Goal: Task Accomplishment & Management: Manage account settings

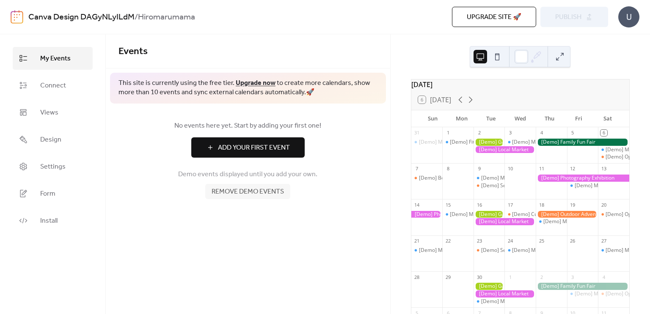
click at [268, 152] on span "Add Your First Event" at bounding box center [254, 148] width 72 height 10
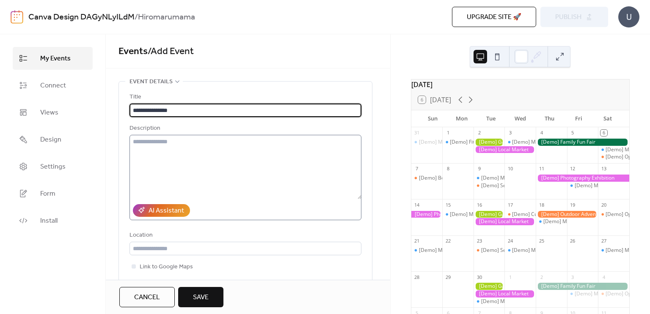
type input "**********"
click at [173, 158] on textarea at bounding box center [245, 167] width 232 height 64
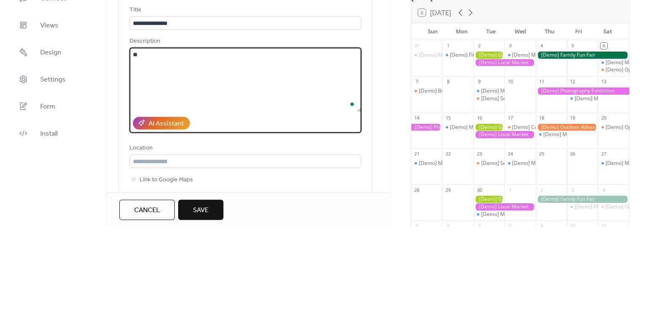
type textarea "*"
type textarea "***** *******"
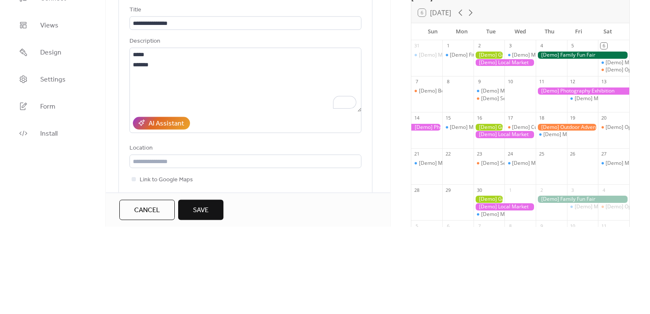
click at [124, 189] on div "**********" at bounding box center [245, 198] width 253 height 232
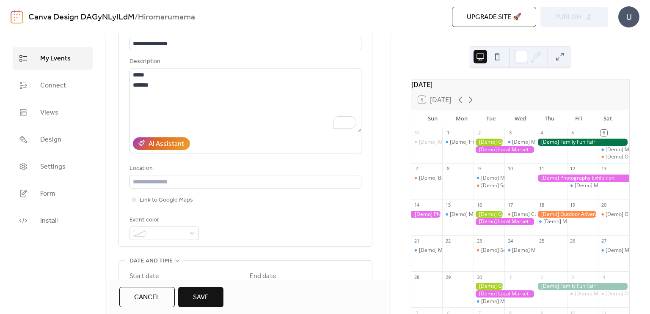
scroll to position [68, 0]
click at [191, 236] on div at bounding box center [163, 233] width 69 height 14
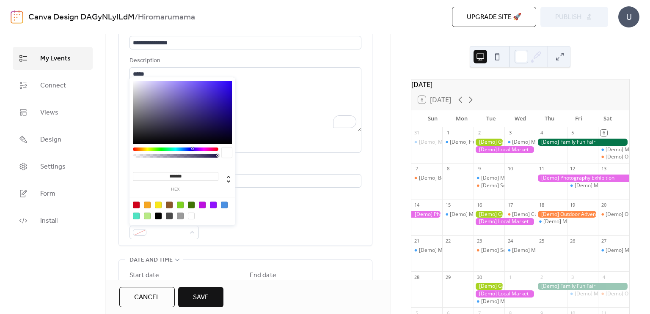
click at [225, 202] on div at bounding box center [224, 205] width 7 height 7
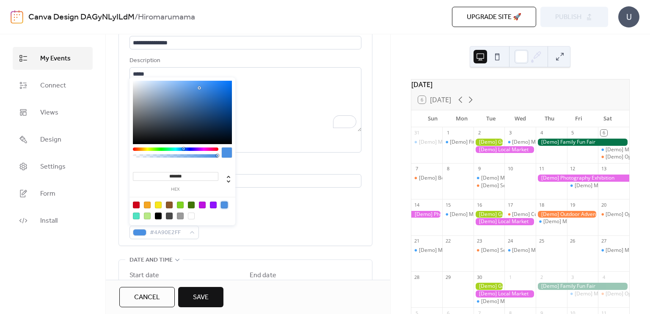
click at [138, 213] on div at bounding box center [136, 216] width 7 height 7
type input "*******"
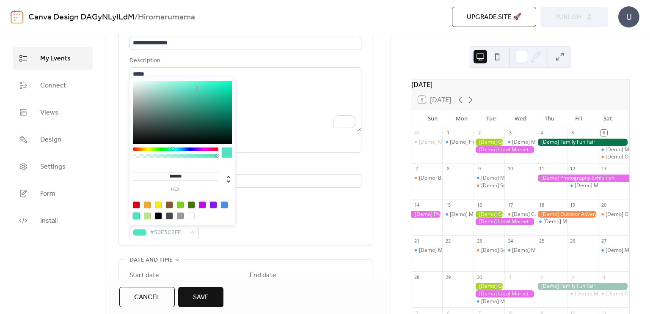
click at [309, 228] on div "Event color #50E3C2FF" at bounding box center [245, 227] width 232 height 25
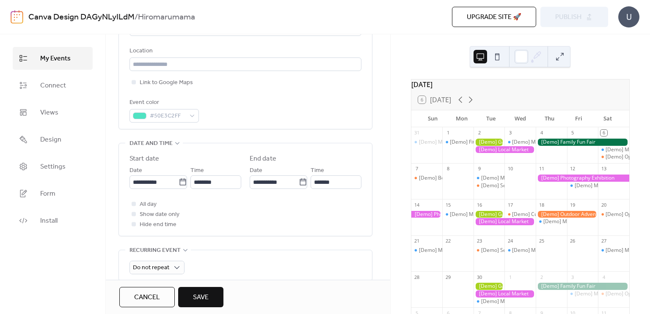
scroll to position [186, 0]
click at [174, 184] on input "**********" at bounding box center [153, 181] width 49 height 14
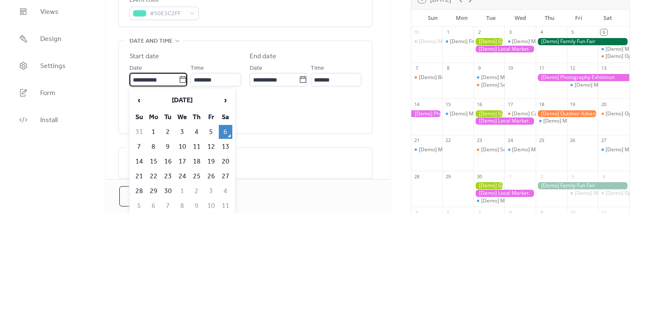
click at [272, 212] on div "All day Show date only Hide end time" at bounding box center [245, 213] width 232 height 30
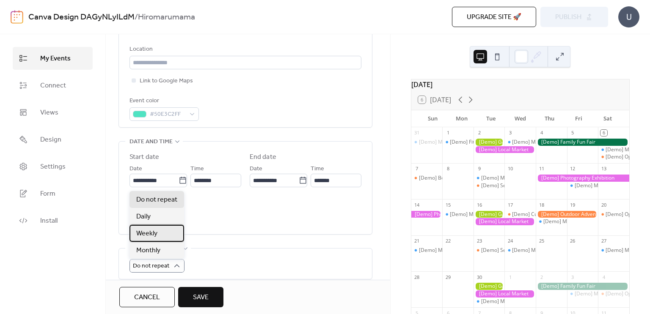
click at [167, 233] on div "Weekly" at bounding box center [156, 233] width 55 height 17
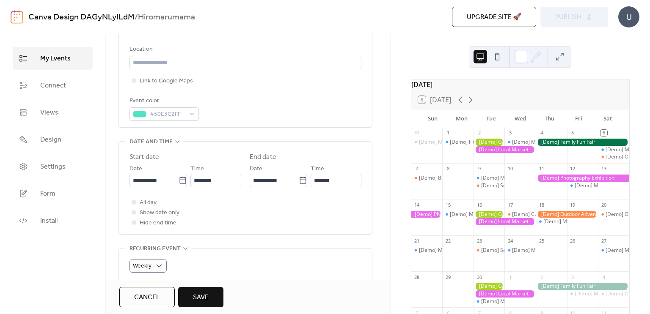
click at [236, 243] on div "**********" at bounding box center [245, 242] width 254 height 695
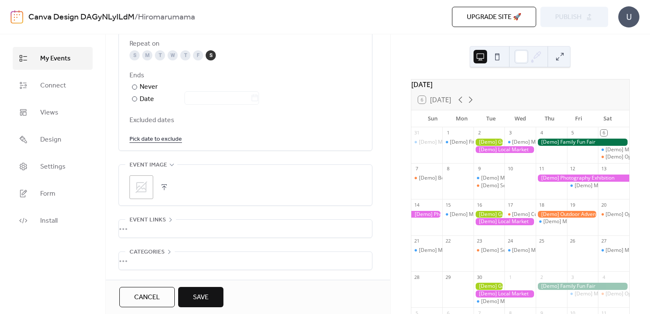
scroll to position [506, 0]
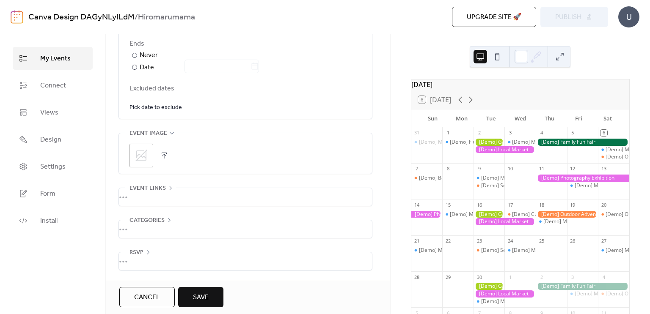
click at [142, 156] on icon at bounding box center [141, 156] width 12 height 12
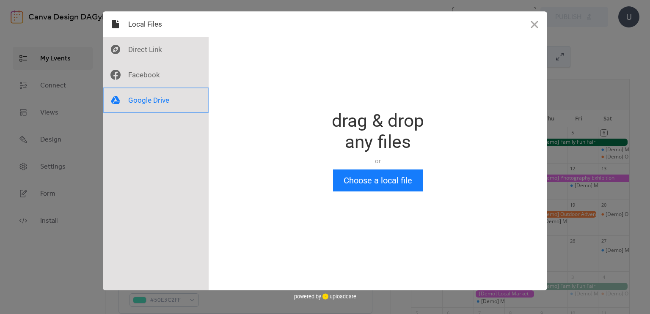
click at [164, 97] on div at bounding box center [156, 100] width 106 height 25
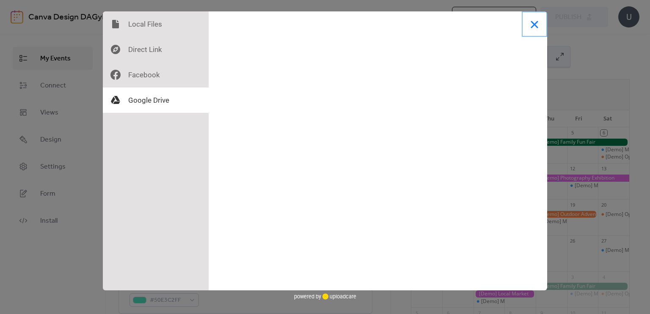
click at [539, 29] on button "Close" at bounding box center [534, 23] width 25 height 25
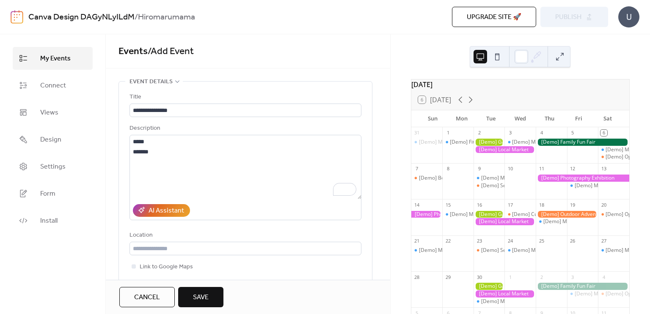
click at [206, 303] on span "Save" at bounding box center [201, 298] width 16 height 10
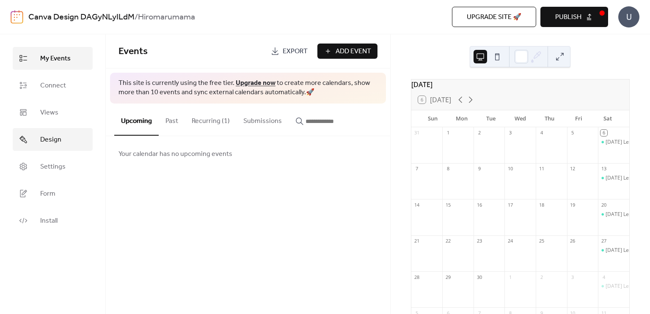
click at [44, 147] on link "Design" at bounding box center [53, 139] width 80 height 23
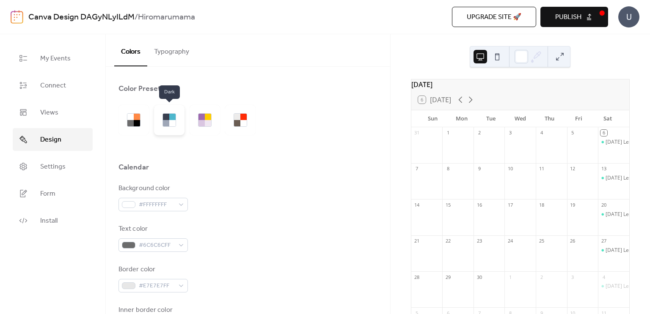
click at [174, 122] on div at bounding box center [172, 123] width 6 height 6
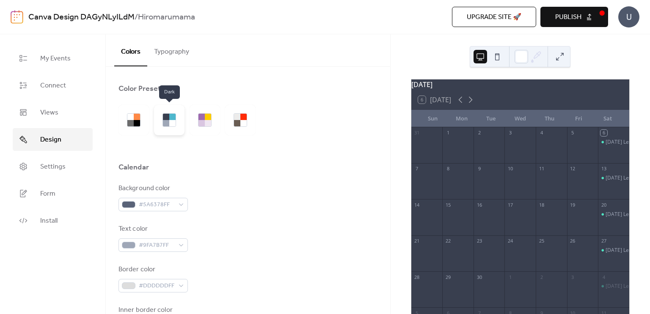
click at [178, 122] on div at bounding box center [169, 120] width 30 height 30
click at [203, 218] on div "Background color #5A6378FF Text color #9FA7B7FF Border color #DDDDDDFF Inner bo…" at bounding box center [247, 299] width 259 height 231
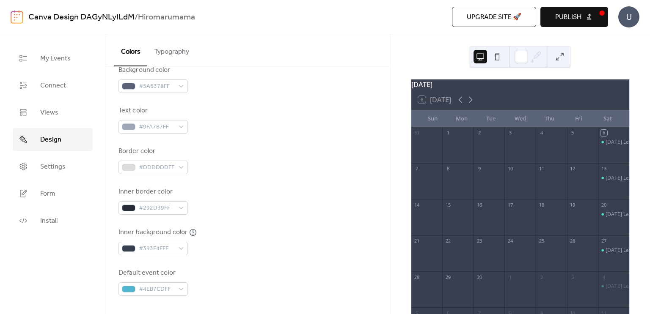
scroll to position [135, 0]
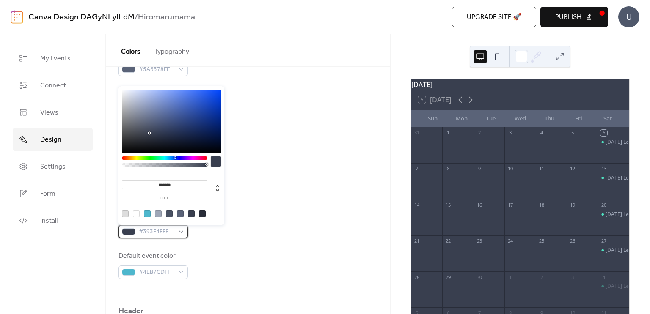
click at [155, 230] on span "#393F4FFF" at bounding box center [157, 232] width 36 height 10
click at [134, 212] on div at bounding box center [136, 214] width 7 height 7
type input "*******"
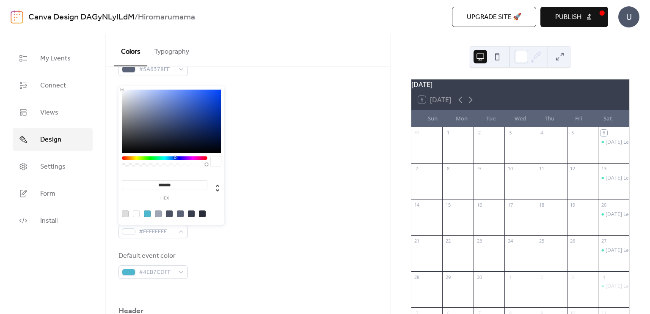
click at [298, 172] on div "Inner border color #292D39FF" at bounding box center [247, 184] width 259 height 28
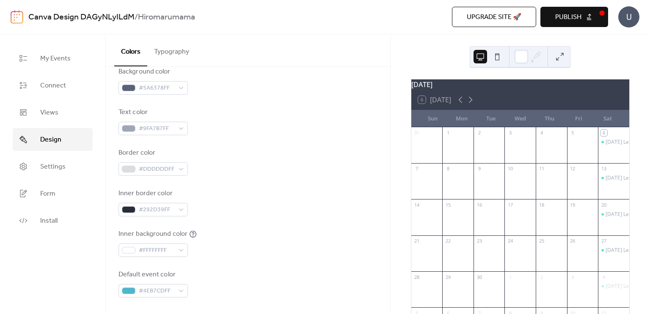
scroll to position [102, 0]
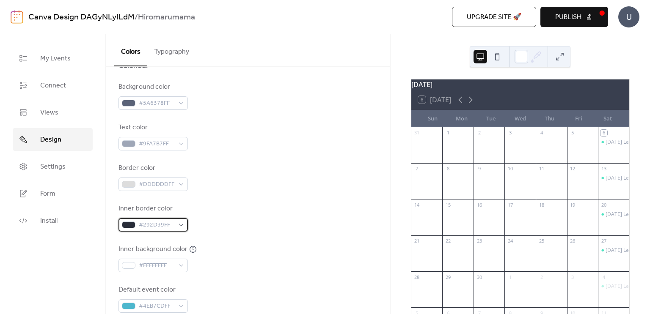
click at [147, 223] on span "#292D39FF" at bounding box center [157, 225] width 36 height 10
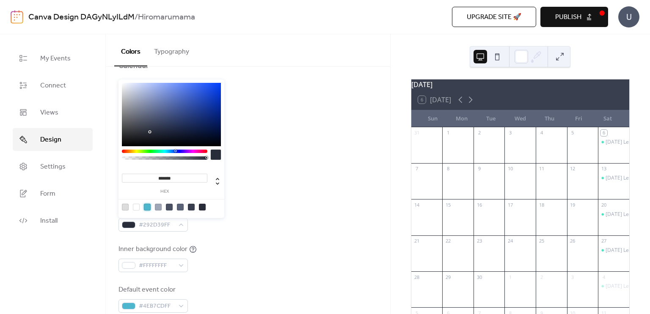
click at [148, 207] on div at bounding box center [147, 207] width 7 height 7
type input "*******"
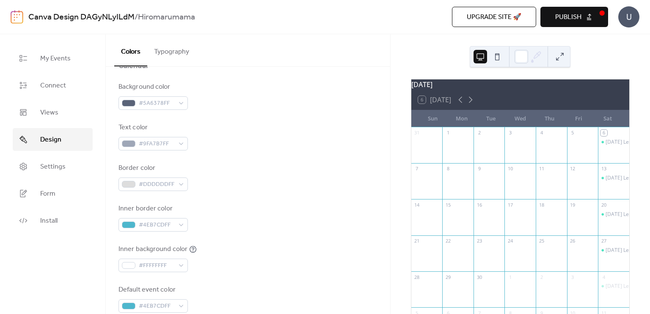
click at [258, 209] on div "Inner border color #4EB7CDFF" at bounding box center [247, 218] width 259 height 28
click at [165, 185] on span "#DDDDDDFF" at bounding box center [157, 185] width 36 height 10
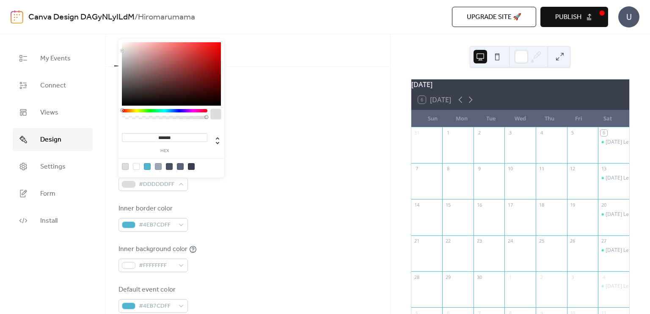
click at [145, 165] on div at bounding box center [147, 166] width 7 height 7
type input "*******"
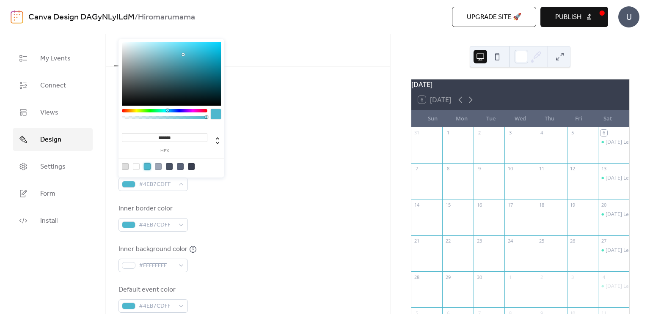
click at [269, 195] on div "Background color #5A6378FF Text color #9FA7B7FF Border color #4EB7CDFF Inner bo…" at bounding box center [247, 197] width 259 height 231
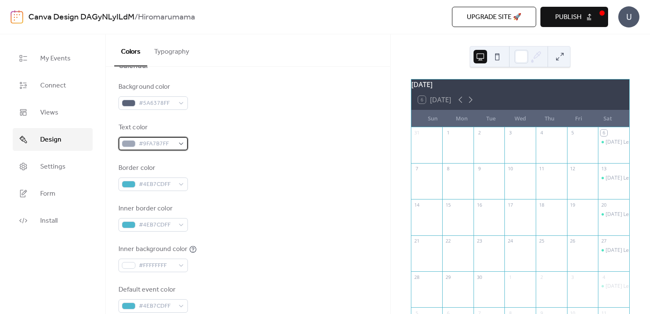
click at [152, 146] on span "#9FA7B7FF" at bounding box center [157, 144] width 36 height 10
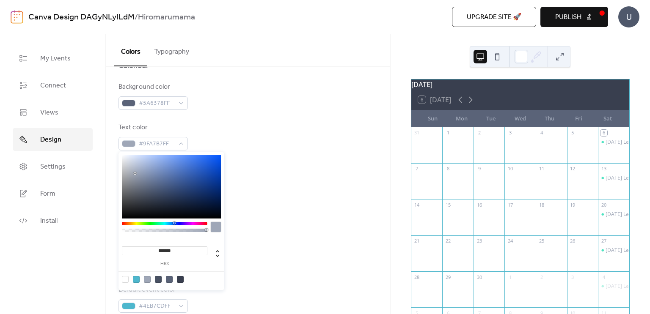
click at [180, 279] on div at bounding box center [180, 279] width 7 height 7
type input "*******"
click at [236, 94] on div "Background color #5A6378FF" at bounding box center [247, 96] width 259 height 28
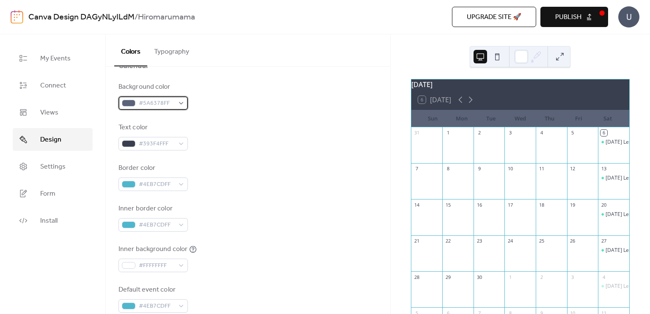
click at [146, 106] on span "#5A6378FF" at bounding box center [157, 104] width 36 height 10
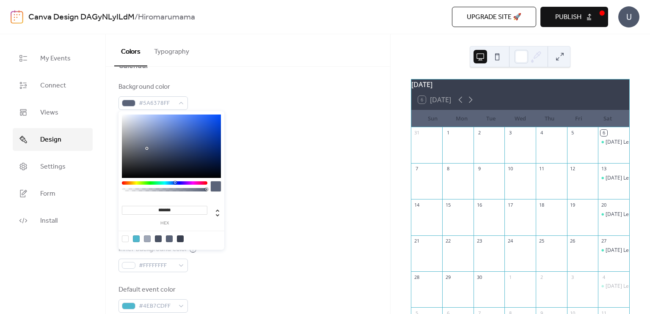
click at [137, 242] on div at bounding box center [171, 239] width 107 height 16
click at [136, 240] on div at bounding box center [136, 239] width 7 height 7
type input "*******"
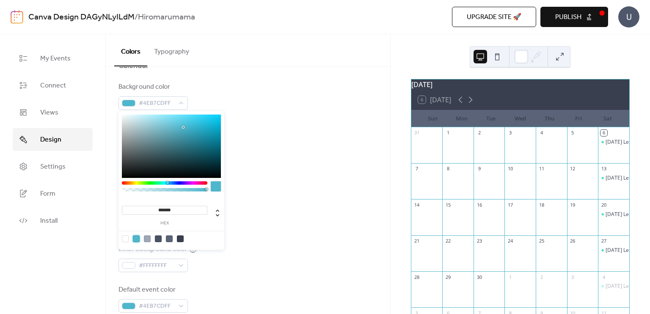
click at [220, 224] on div at bounding box center [214, 214] width 14 height 23
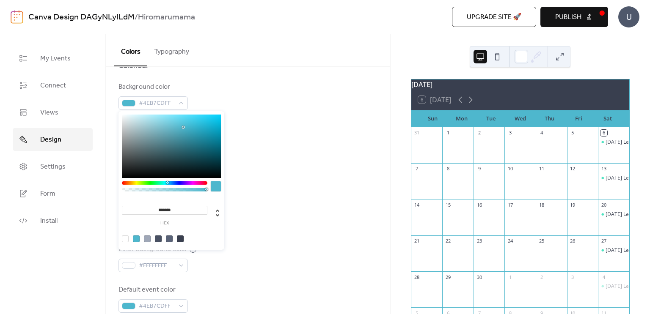
click at [274, 222] on div "Inner border color #4EB7CDFF" at bounding box center [247, 218] width 259 height 28
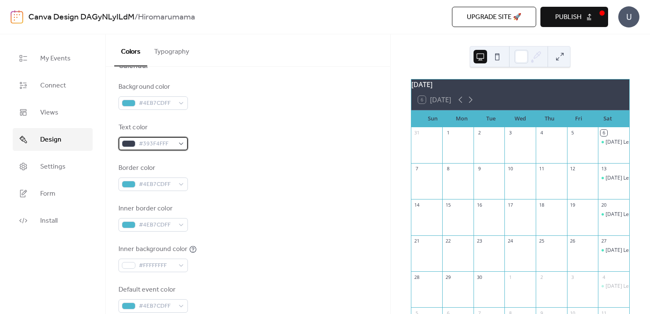
click at [159, 145] on span "#393F4FFF" at bounding box center [157, 144] width 36 height 10
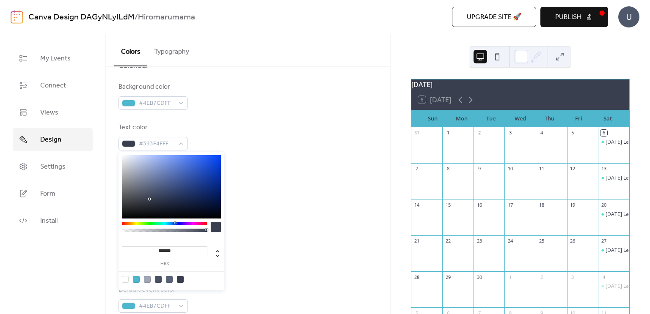
click at [137, 276] on div at bounding box center [136, 279] width 7 height 7
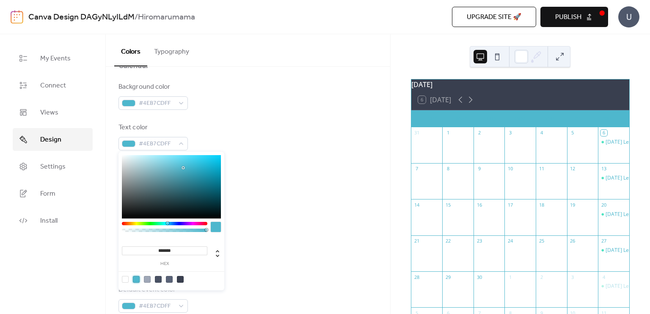
click at [181, 279] on div at bounding box center [180, 279] width 7 height 7
type input "*******"
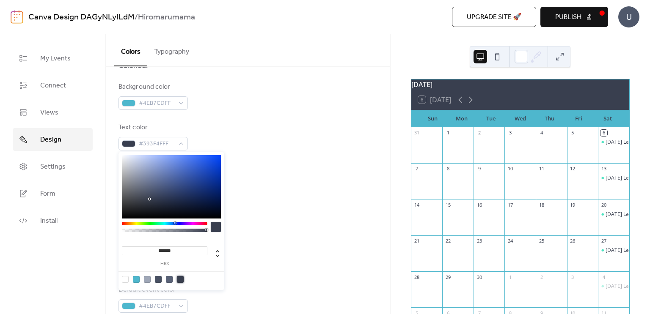
click at [277, 245] on div "Inner background color #FFFFFFFF" at bounding box center [247, 259] width 259 height 28
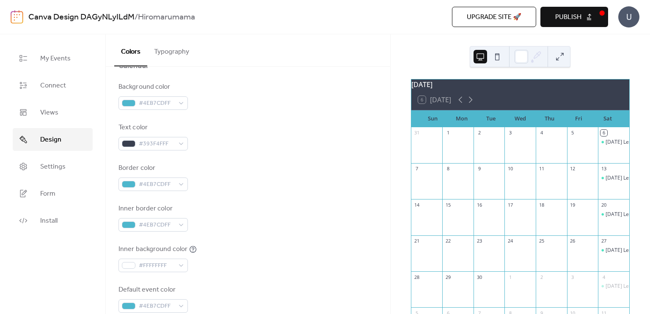
click at [271, 190] on div "Border color #4EB7CDFF" at bounding box center [247, 177] width 259 height 28
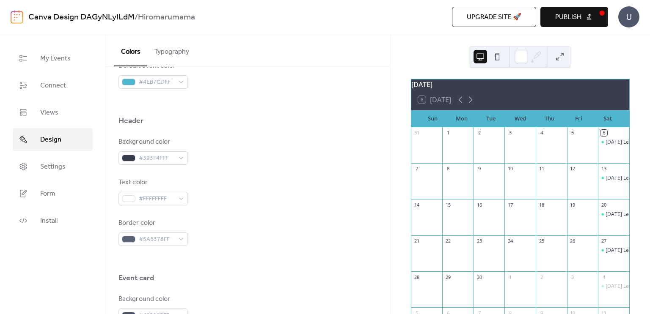
scroll to position [339, 0]
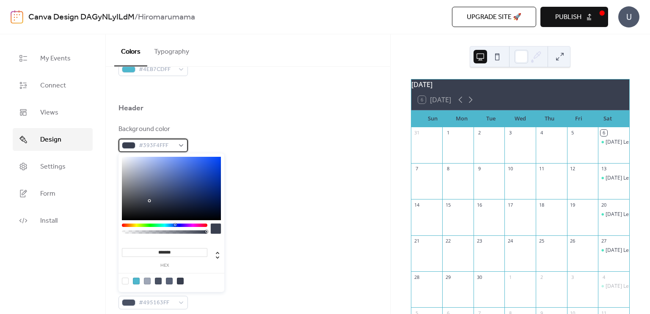
click at [161, 146] on span "#393F4FFF" at bounding box center [157, 146] width 36 height 10
click at [135, 280] on div at bounding box center [136, 281] width 7 height 7
type input "*******"
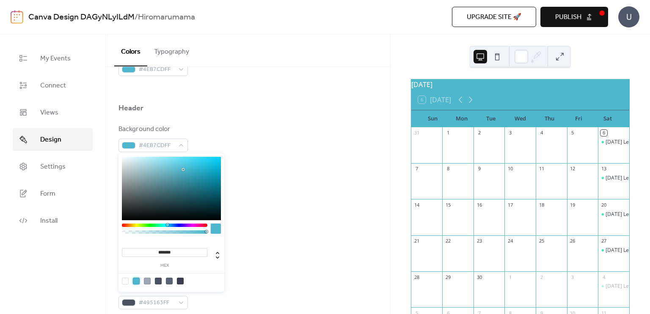
click at [271, 227] on div "Border color #5A6378FF" at bounding box center [247, 220] width 259 height 28
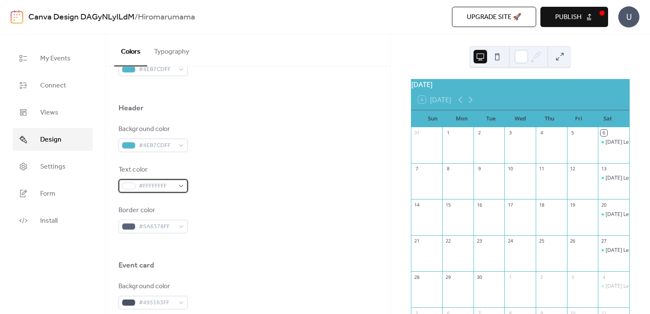
click at [147, 185] on span "#FFFFFFFF" at bounding box center [157, 187] width 36 height 10
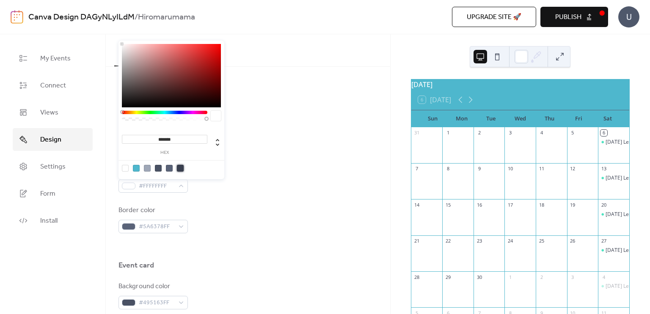
click at [180, 169] on div at bounding box center [180, 168] width 7 height 7
type input "*******"
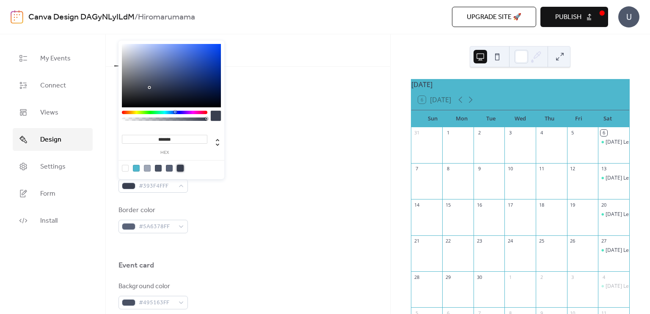
click at [288, 198] on div "Background color #4EB7CDFF Text color #393F4FFF Border color #5A6378FF" at bounding box center [247, 178] width 259 height 109
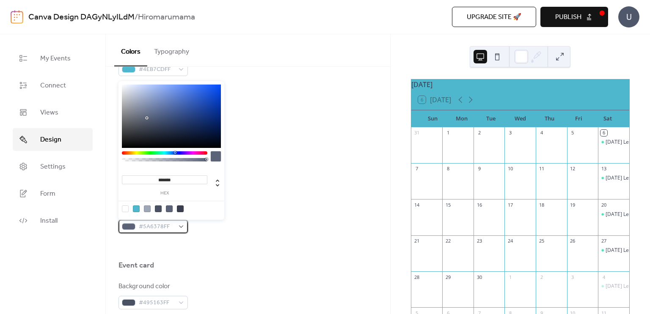
click at [143, 227] on span "#5A6378FF" at bounding box center [157, 227] width 36 height 10
click at [136, 208] on div at bounding box center [136, 209] width 7 height 7
type input "*******"
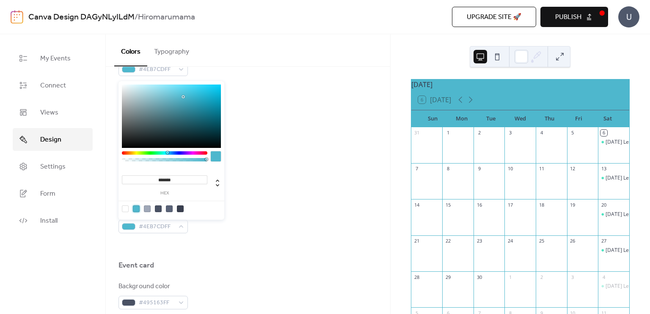
click at [306, 201] on div "Background color #4EB7CDFF Text color #393F4FFF Border color #4EB7CDFF" at bounding box center [247, 178] width 259 height 109
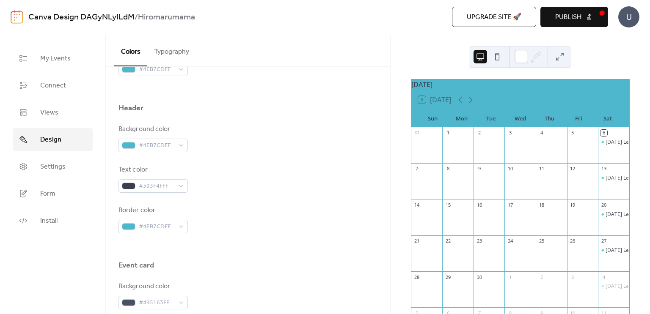
click at [306, 201] on div "Background color #4EB7CDFF Text color #393F4FFF Border color #4EB7CDFF" at bounding box center [247, 178] width 259 height 109
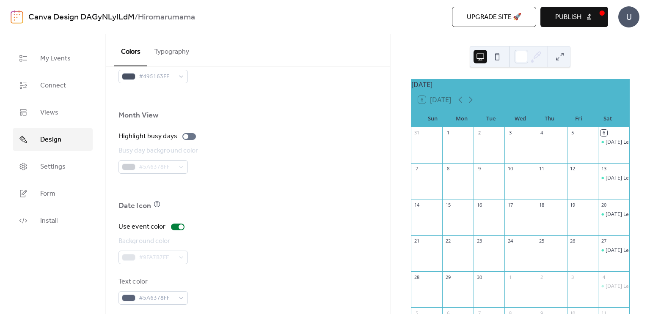
scroll to position [572, 0]
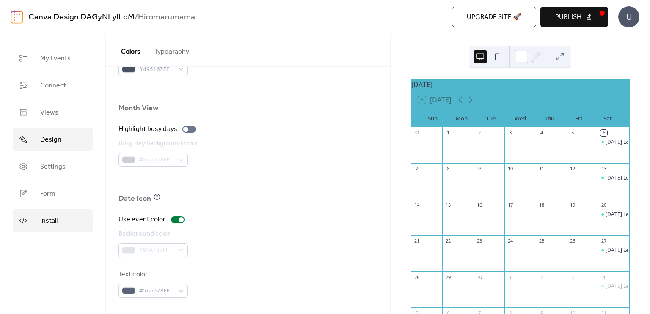
click at [55, 223] on span "Install" at bounding box center [48, 221] width 17 height 10
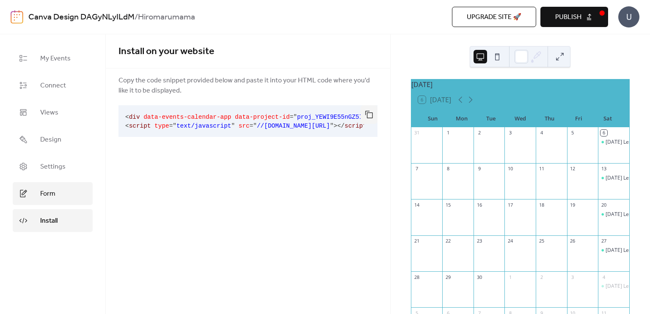
click at [49, 190] on span "Form" at bounding box center [47, 194] width 15 height 10
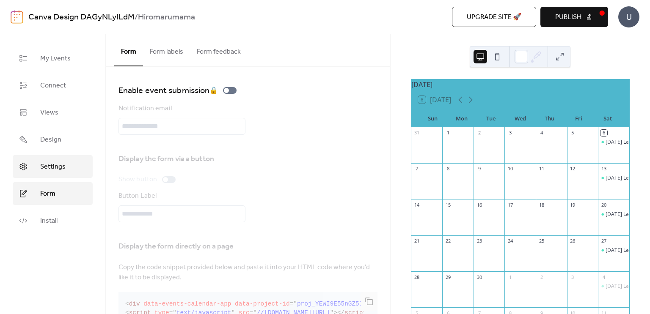
click at [46, 163] on span "Settings" at bounding box center [52, 167] width 25 height 10
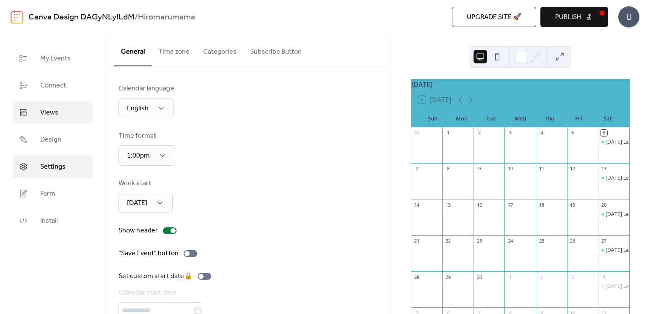
click at [48, 111] on span "Views" at bounding box center [49, 113] width 18 height 10
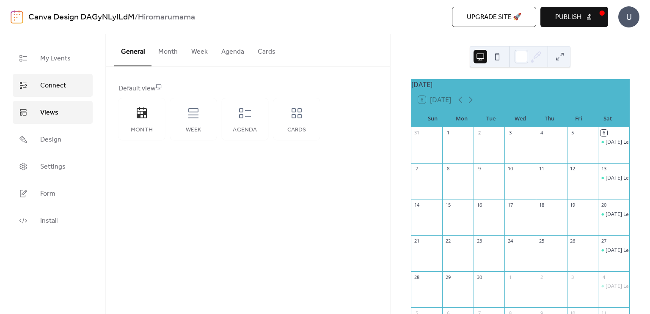
click at [47, 77] on link "Connect" at bounding box center [53, 85] width 80 height 23
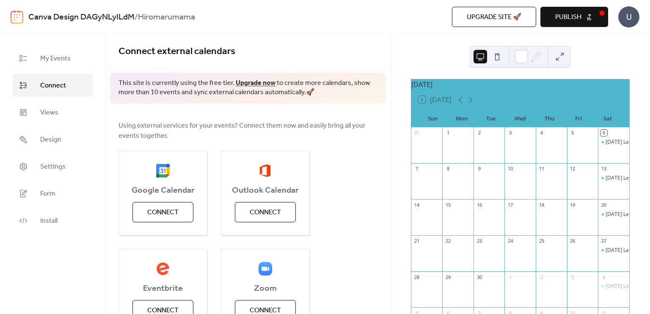
click at [110, 136] on div "Using external services for your events? Connect them now and easily bring all …" at bounding box center [248, 276] width 284 height 345
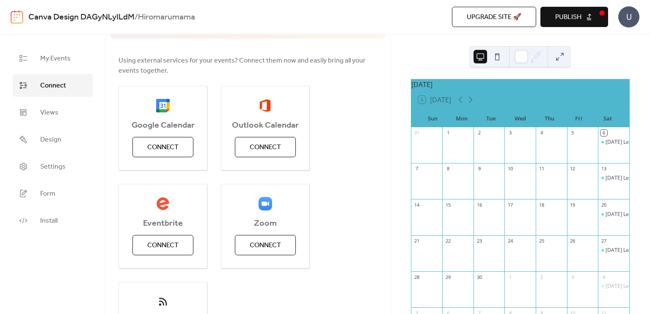
scroll to position [34, 0]
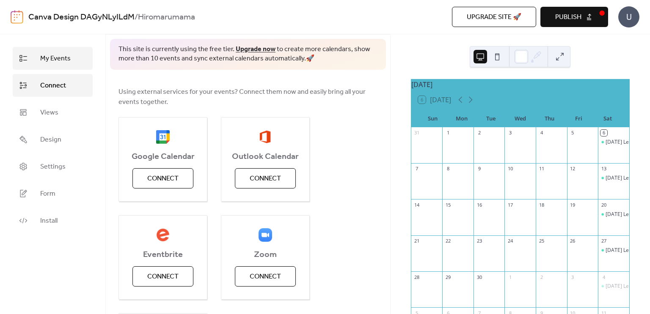
click at [63, 61] on span "My Events" at bounding box center [55, 59] width 30 height 10
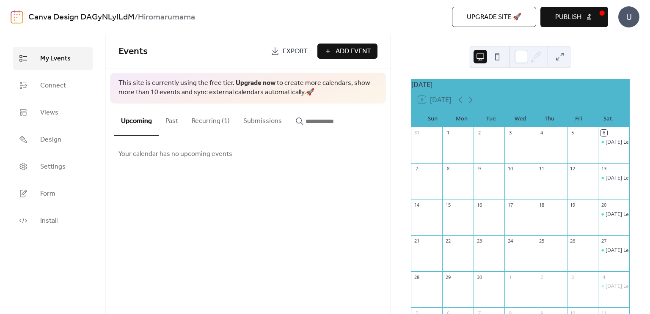
click at [497, 57] on button at bounding box center [497, 57] width 14 height 14
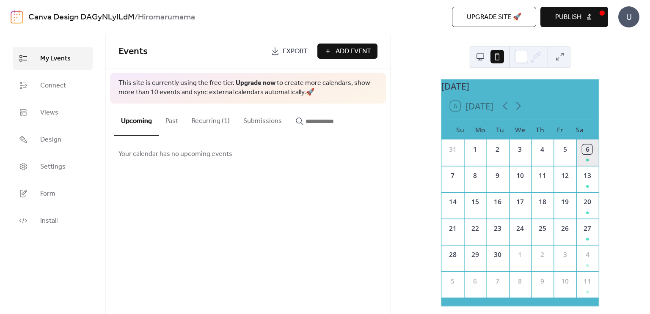
click at [578, 166] on div "6" at bounding box center [587, 153] width 22 height 26
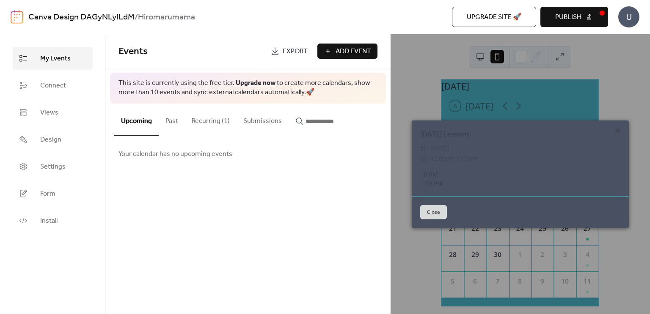
click at [620, 129] on icon at bounding box center [618, 131] width 10 height 10
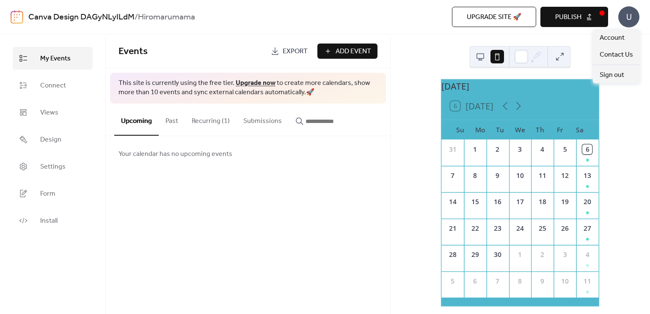
click at [631, 22] on div "U" at bounding box center [628, 16] width 21 height 21
click at [616, 35] on span "Account" at bounding box center [612, 38] width 25 height 10
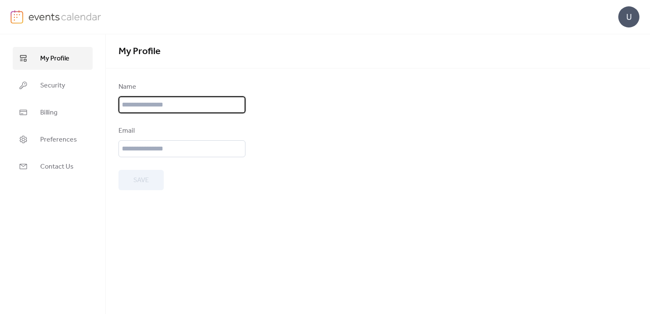
click at [128, 104] on input "text" at bounding box center [181, 104] width 127 height 17
type input "**********"
click at [147, 145] on input "email" at bounding box center [181, 149] width 127 height 17
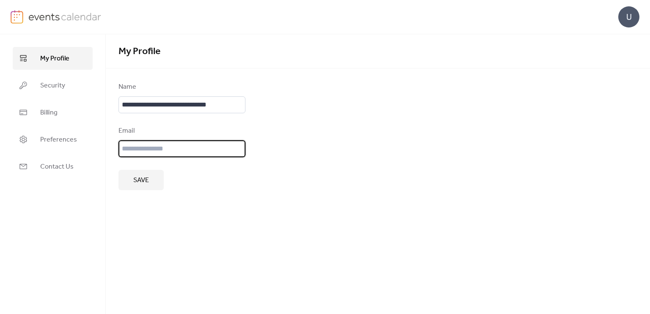
type input "**********"
click at [148, 106] on input "**********" at bounding box center [181, 104] width 127 height 17
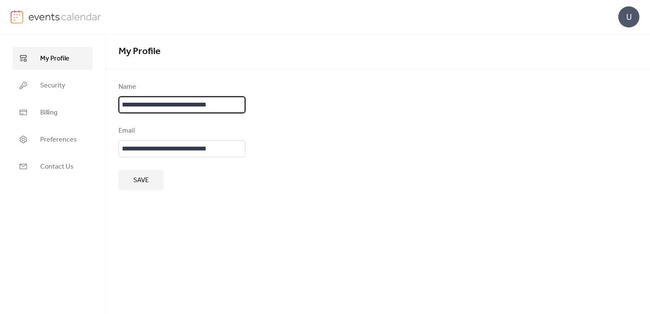
type input "*"
type input "**********"
click at [306, 113] on form "**********" at bounding box center [377, 136] width 519 height 108
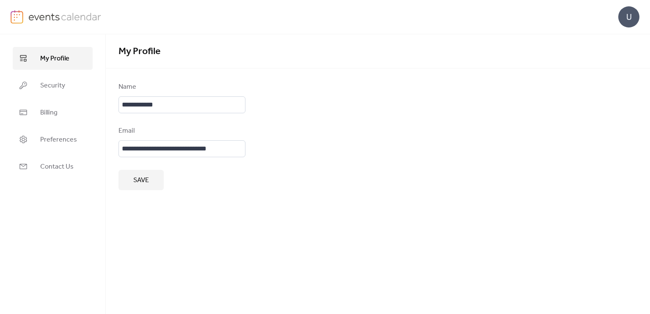
click at [130, 177] on button "Save" at bounding box center [140, 180] width 45 height 20
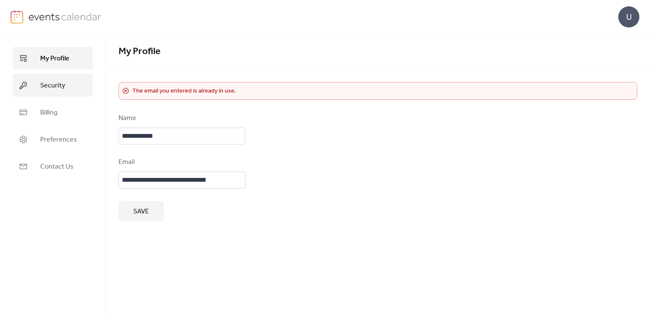
click at [58, 85] on span "Security" at bounding box center [52, 86] width 25 height 10
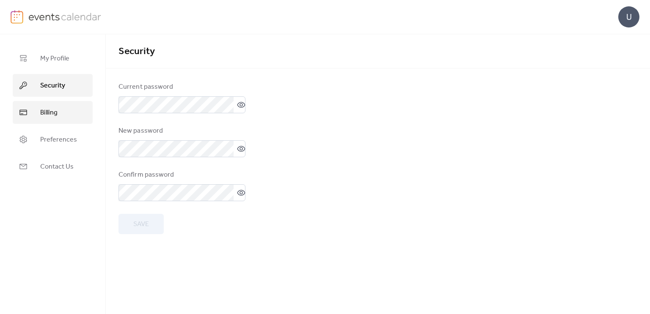
click at [59, 115] on link "Billing" at bounding box center [53, 112] width 80 height 23
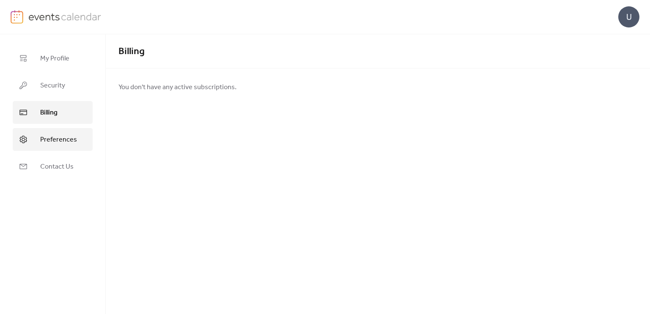
click at [55, 137] on span "Preferences" at bounding box center [58, 140] width 37 height 10
click at [58, 11] on img at bounding box center [64, 16] width 73 height 13
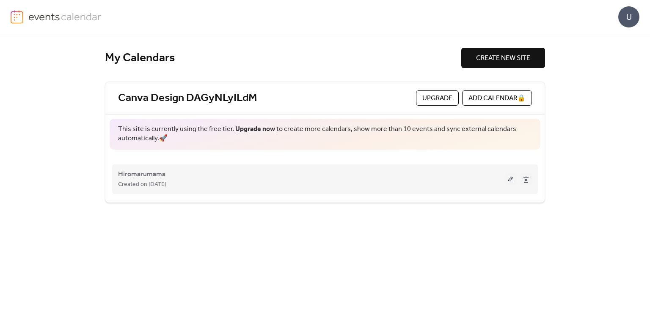
click at [334, 169] on div "Hiromarumama Created on [DATE]" at bounding box center [311, 179] width 387 height 20
click at [506, 179] on button at bounding box center [511, 179] width 12 height 13
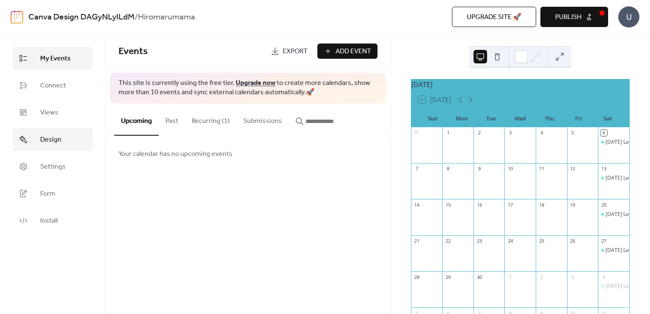
click at [69, 141] on link "Design" at bounding box center [53, 139] width 80 height 23
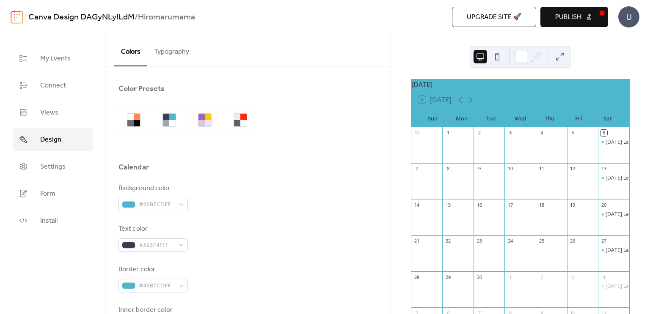
click at [172, 58] on button "Typography" at bounding box center [171, 49] width 49 height 31
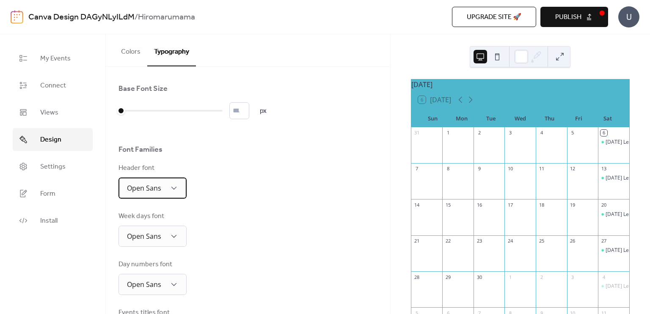
click at [167, 184] on div "Open Sans" at bounding box center [152, 188] width 68 height 21
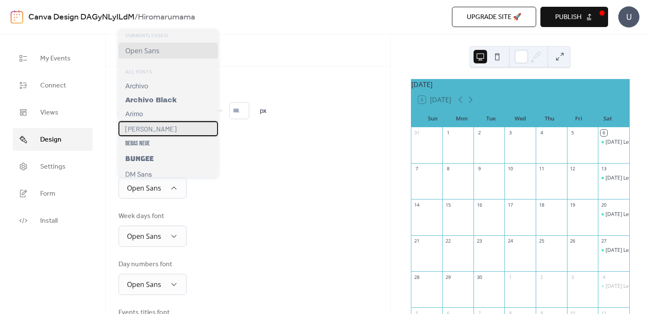
click at [157, 127] on div "[PERSON_NAME]" at bounding box center [167, 128] width 99 height 15
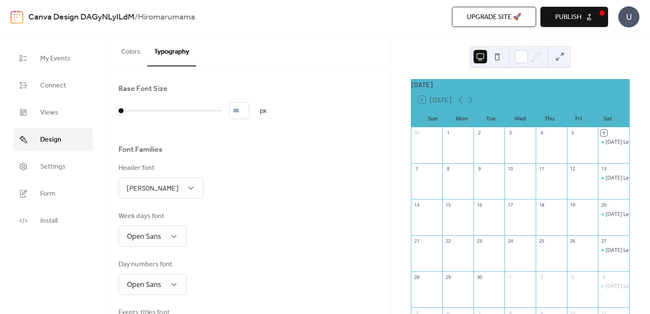
click at [238, 200] on div "Base Font Size * px Font Families Header font [PERSON_NAME] Week days font Open…" at bounding box center [247, 286] width 259 height 405
